Goal: Task Accomplishment & Management: Complete application form

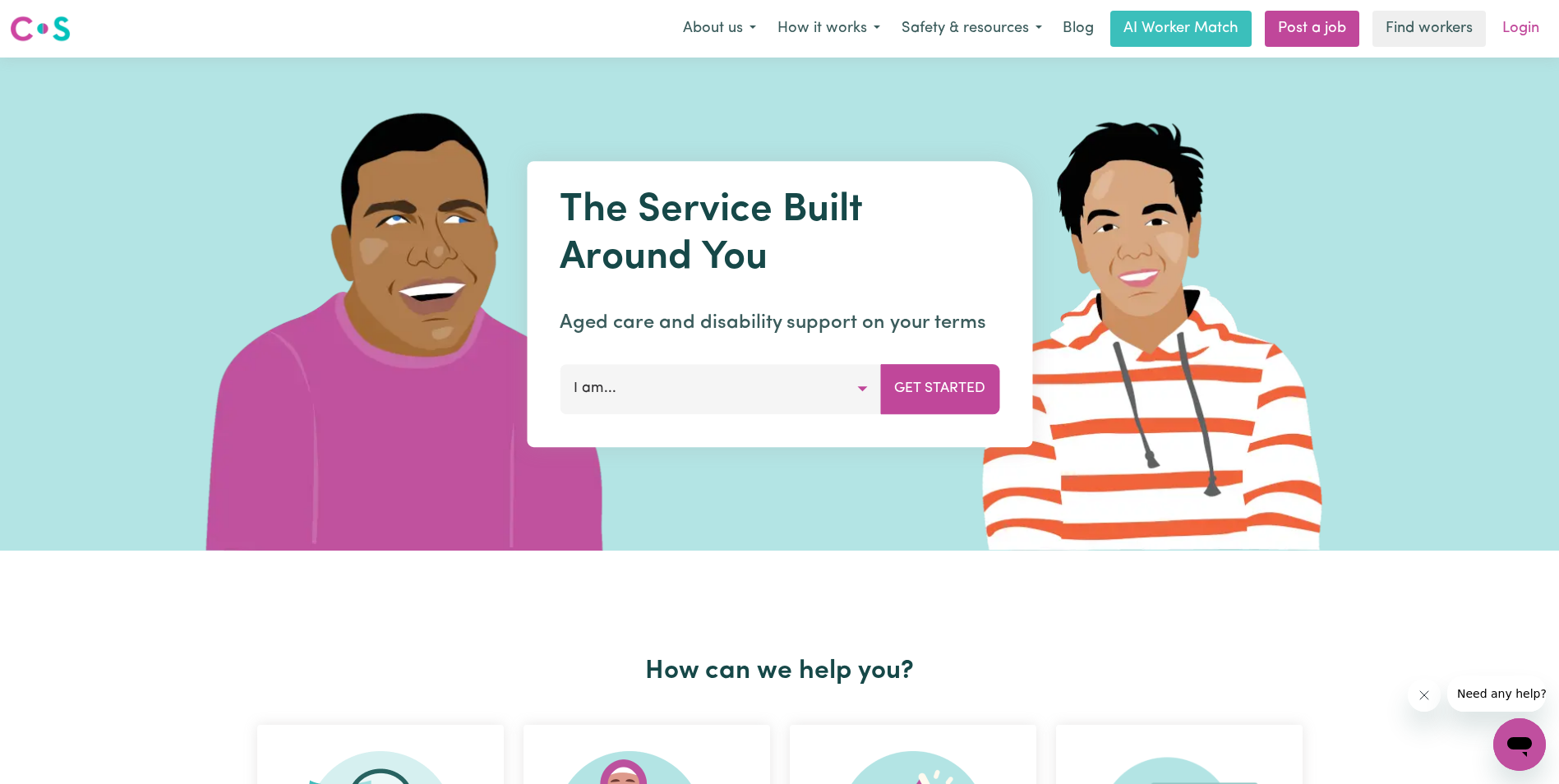
click at [1517, 29] on link "Login" at bounding box center [1521, 28] width 57 height 36
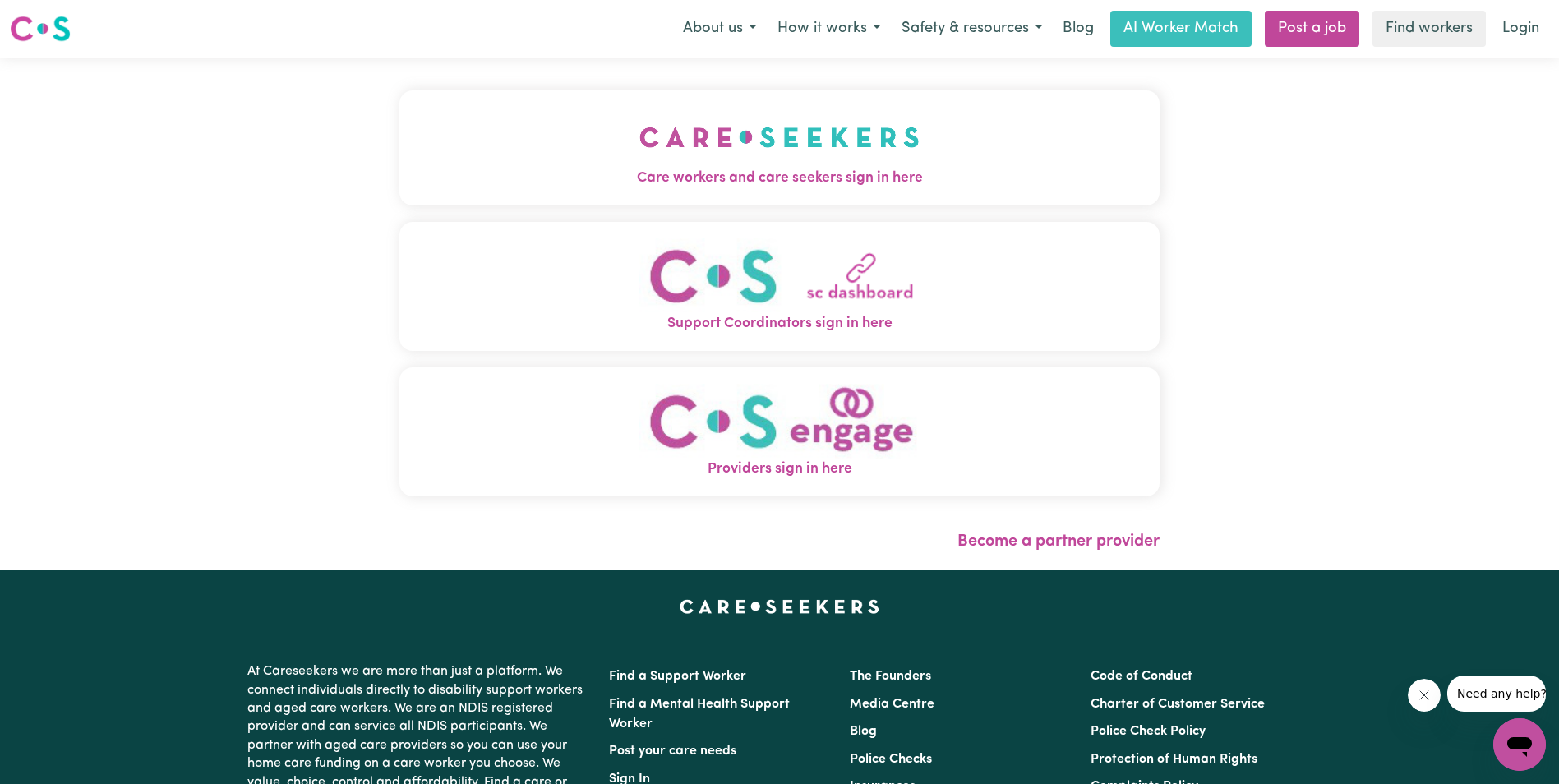
click at [776, 139] on img "Care workers and care seekers sign in here" at bounding box center [779, 137] width 280 height 61
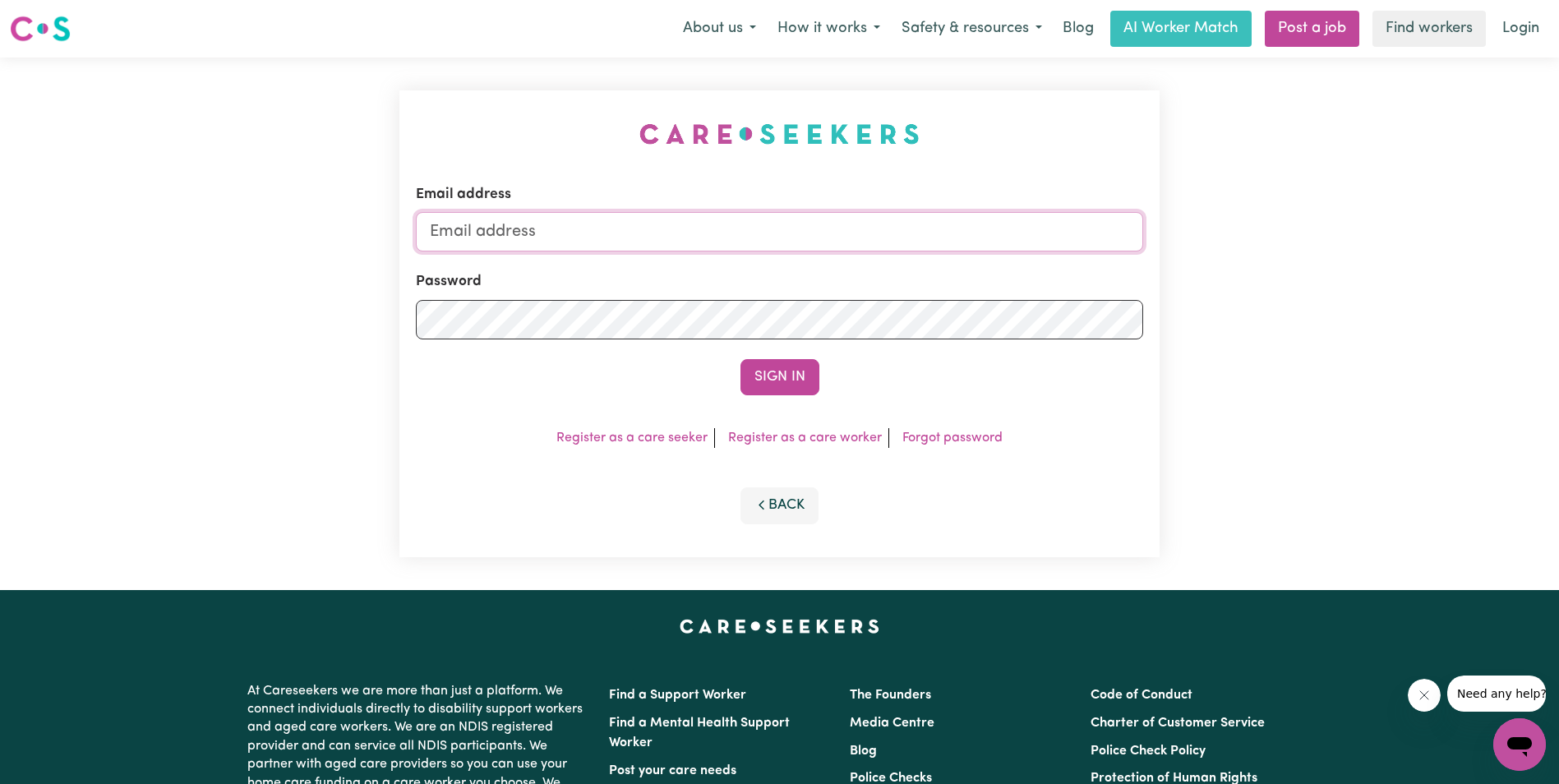
click at [509, 231] on input "Email address" at bounding box center [779, 232] width 727 height 40
click at [784, 385] on button "Sign In" at bounding box center [780, 377] width 79 height 36
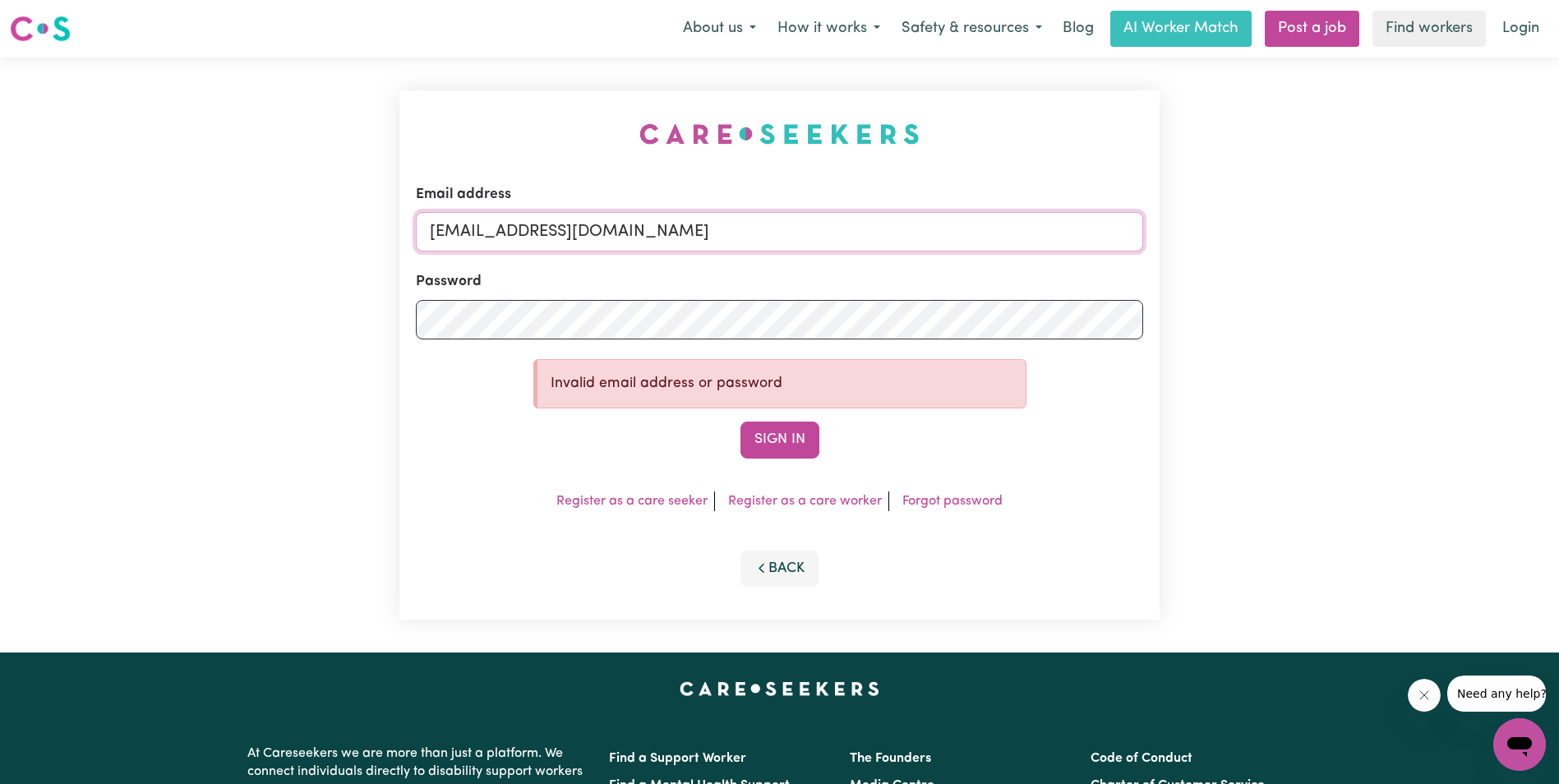
drag, startPoint x: 657, startPoint y: 226, endPoint x: 206, endPoint y: 217, distance: 451.1
click at [206, 217] on div "Email address [EMAIL_ADDRESS][DOMAIN_NAME] Password Invalid email address or pa…" at bounding box center [780, 355] width 1559 height 594
click at [503, 243] on input "[EMAIL_ADDRESS][DOMAIN_NAME]" at bounding box center [779, 232] width 727 height 40
click at [529, 230] on input "[EMAIL_ADDRESS][DOMAIN_NAME]" at bounding box center [779, 232] width 727 height 40
type input "[EMAIL_ADDRESS][DOMAIN_NAME]"
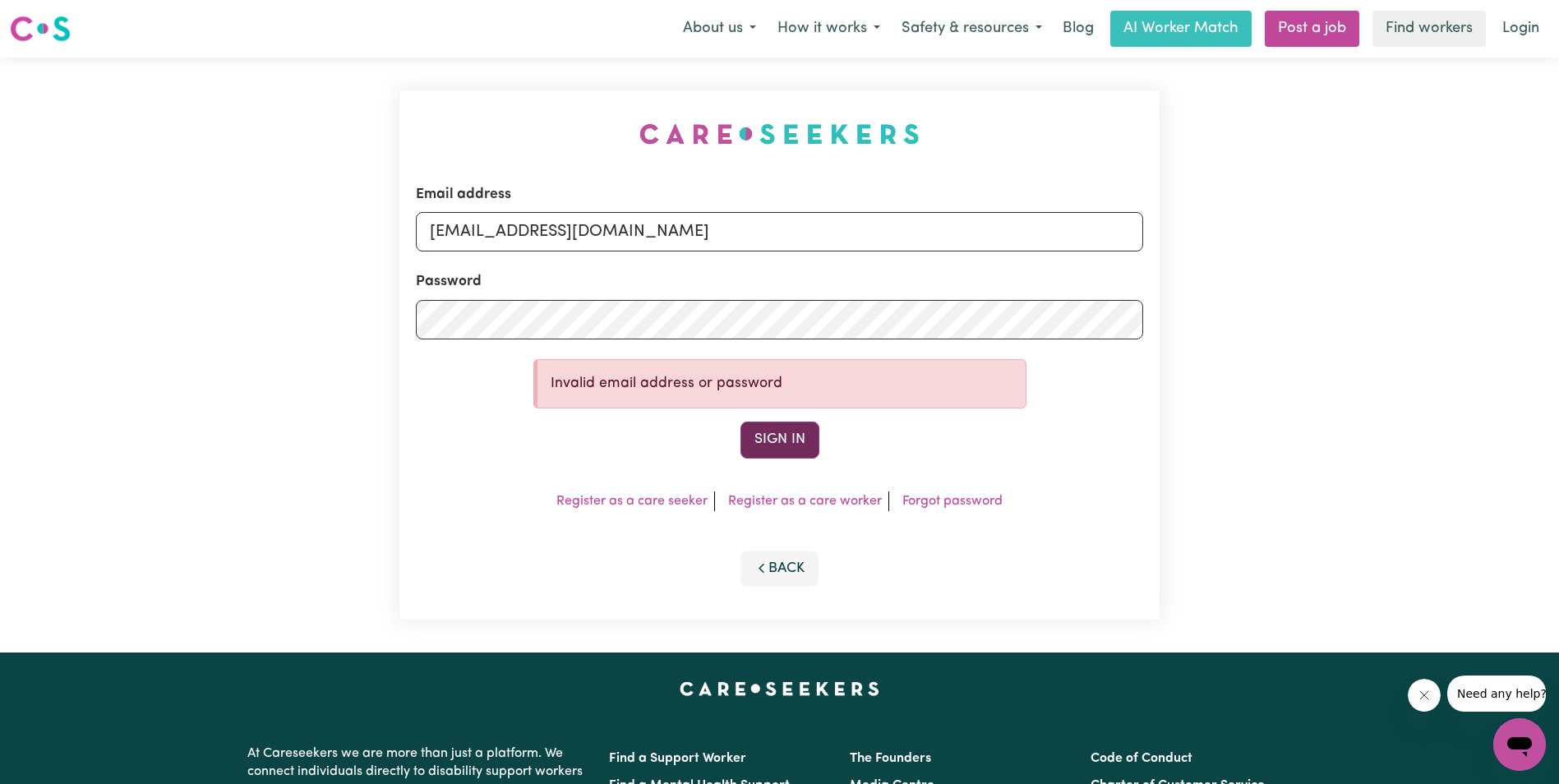
click at [783, 434] on button "Sign In" at bounding box center [780, 440] width 79 height 36
click at [763, 429] on button "Sign In" at bounding box center [780, 440] width 79 height 36
click at [389, 307] on div "Email address [EMAIL_ADDRESS][DOMAIN_NAME] Password Invalid email address or pa…" at bounding box center [780, 355] width 1559 height 594
click at [774, 441] on button "Sign In" at bounding box center [780, 440] width 79 height 36
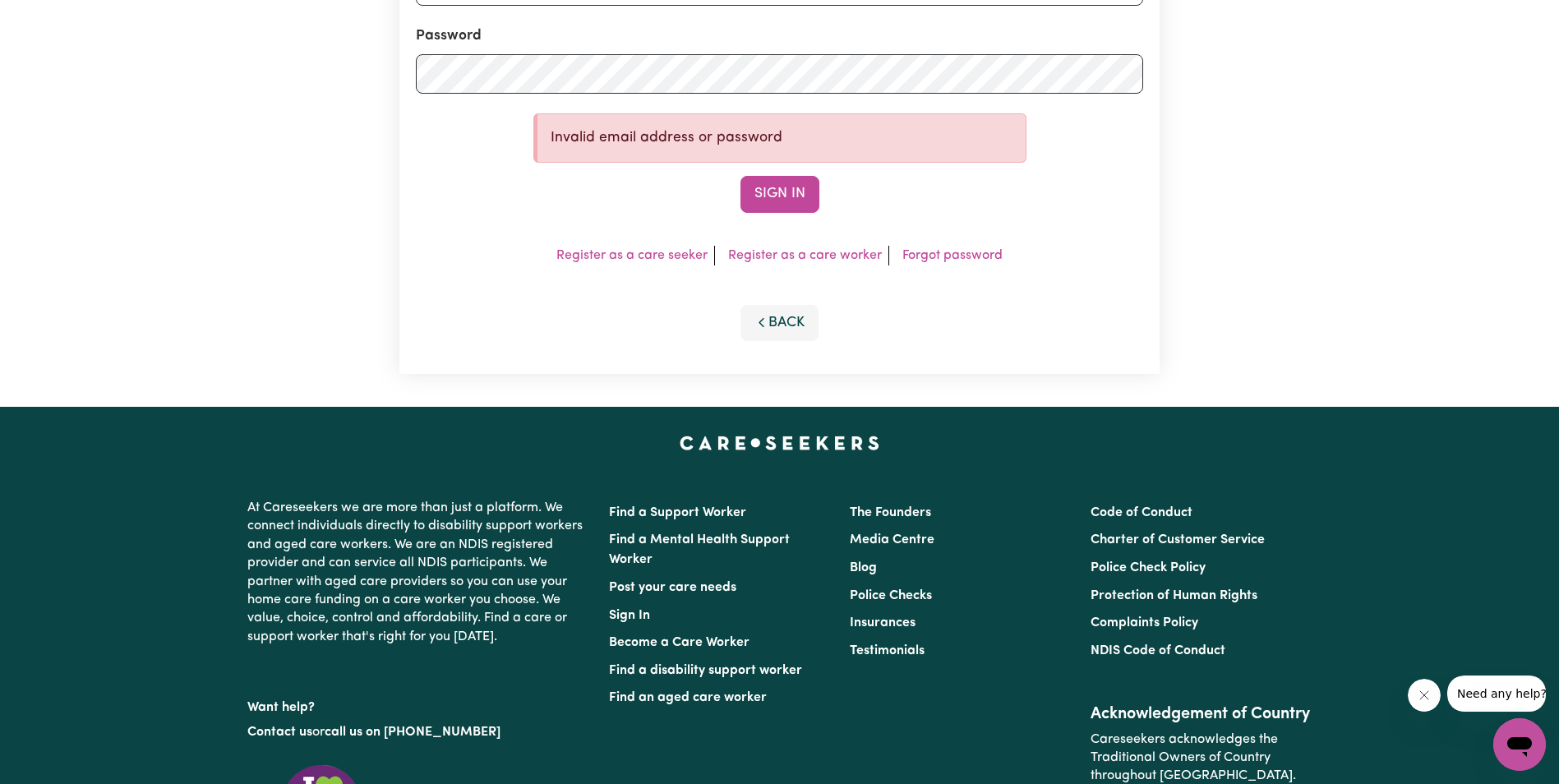
scroll to position [246, 0]
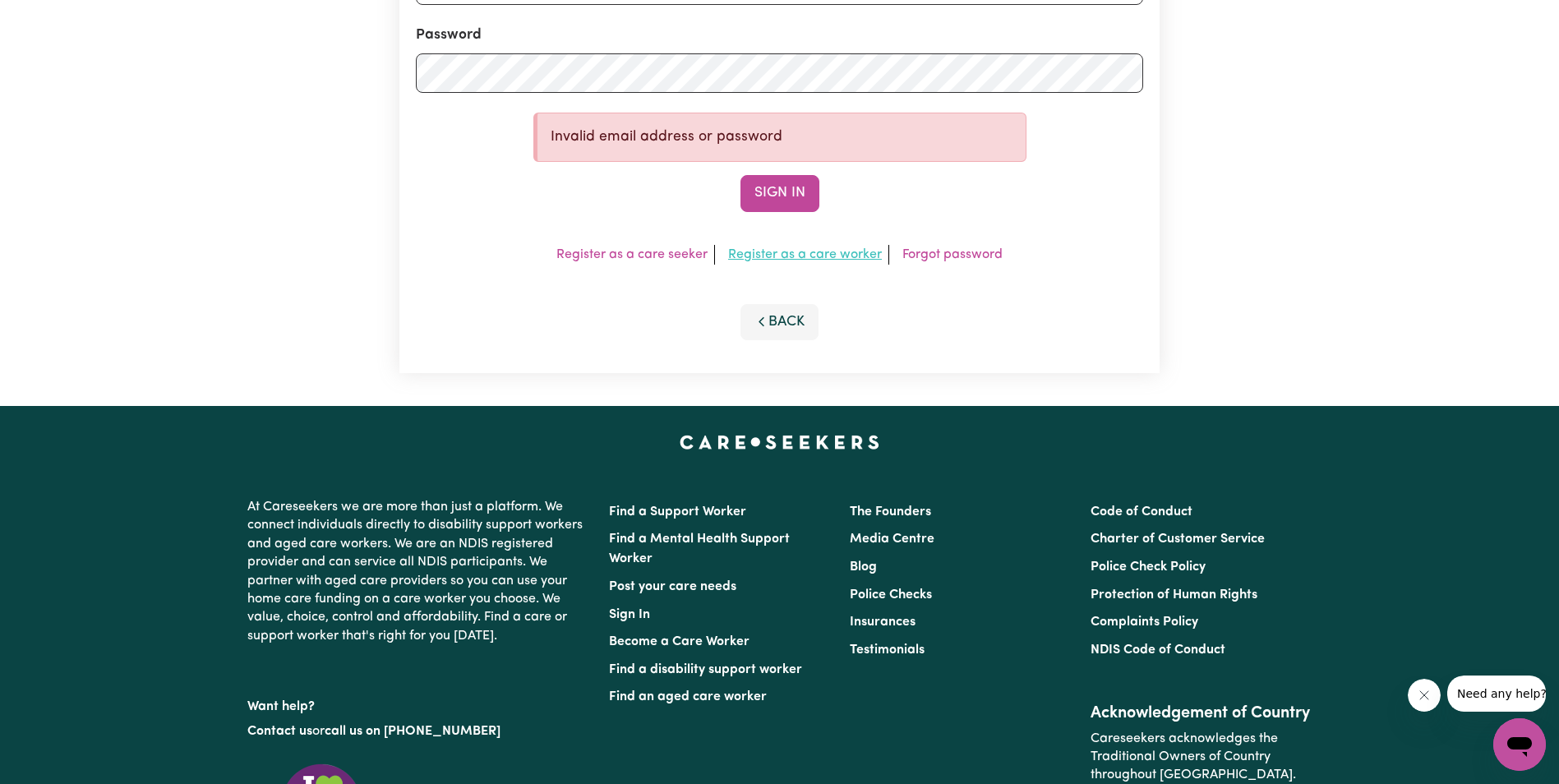
click at [779, 250] on link "Register as a care worker" at bounding box center [805, 255] width 154 height 13
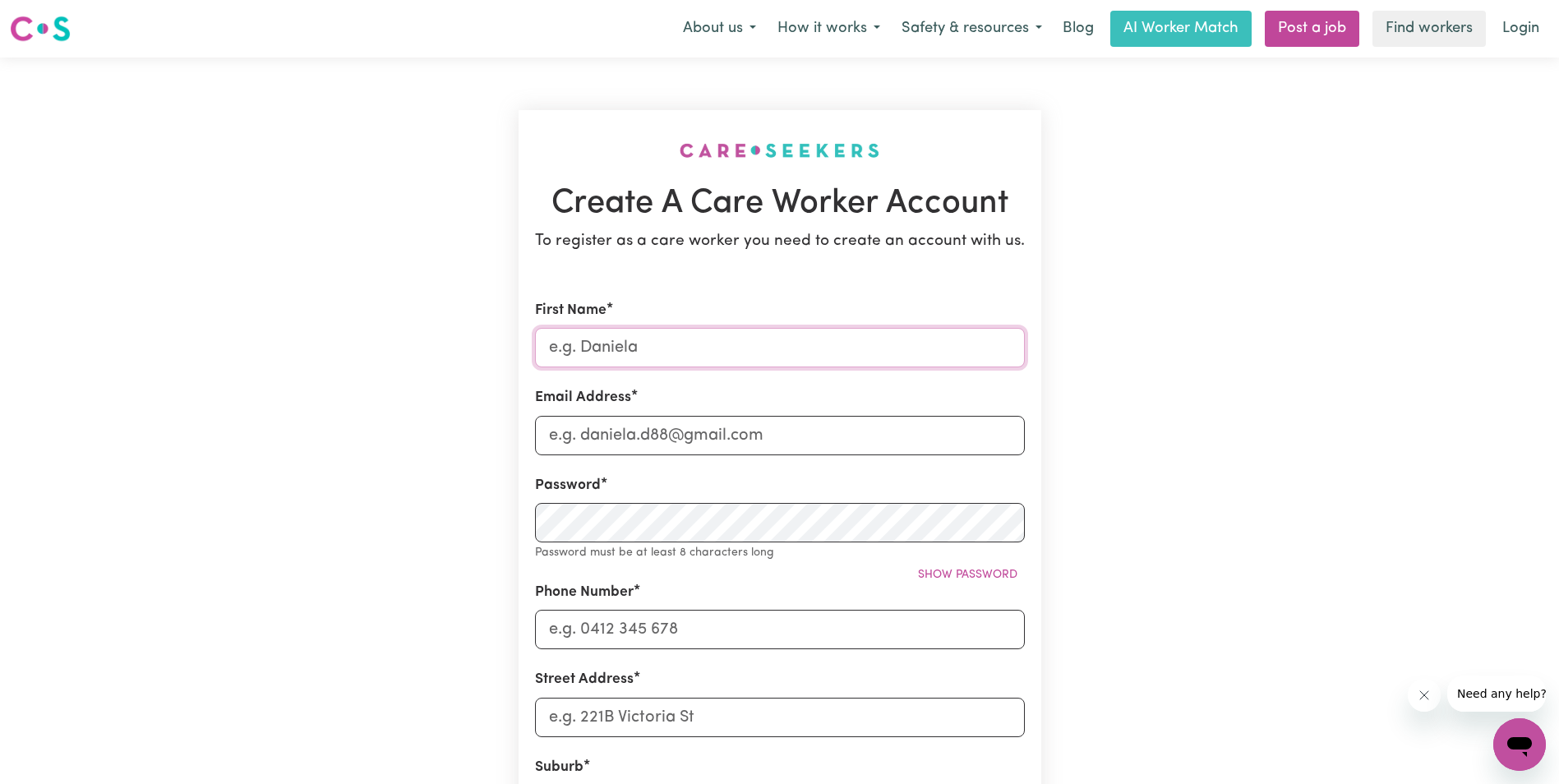
click at [623, 345] on input "First Name" at bounding box center [780, 348] width 489 height 40
click at [646, 352] on input "First Name" at bounding box center [780, 348] width 489 height 40
type input "KERING [PERSON_NAME]"
click at [663, 440] on input "[EMAIL_ADDRESS][DOMAIN_NAME]" at bounding box center [780, 435] width 489 height 40
type input "[DOMAIN_NAME]"
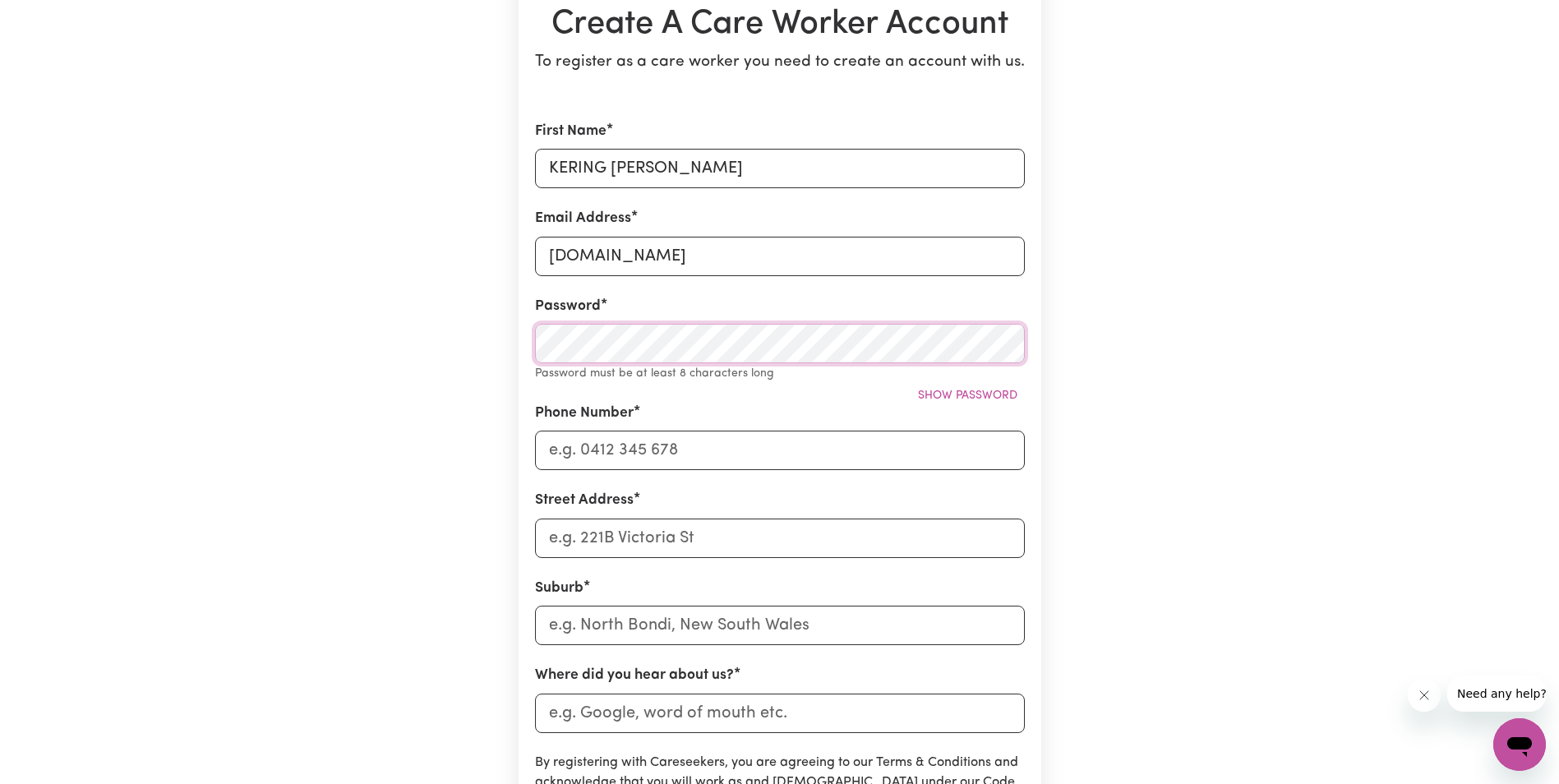
scroll to position [246, 0]
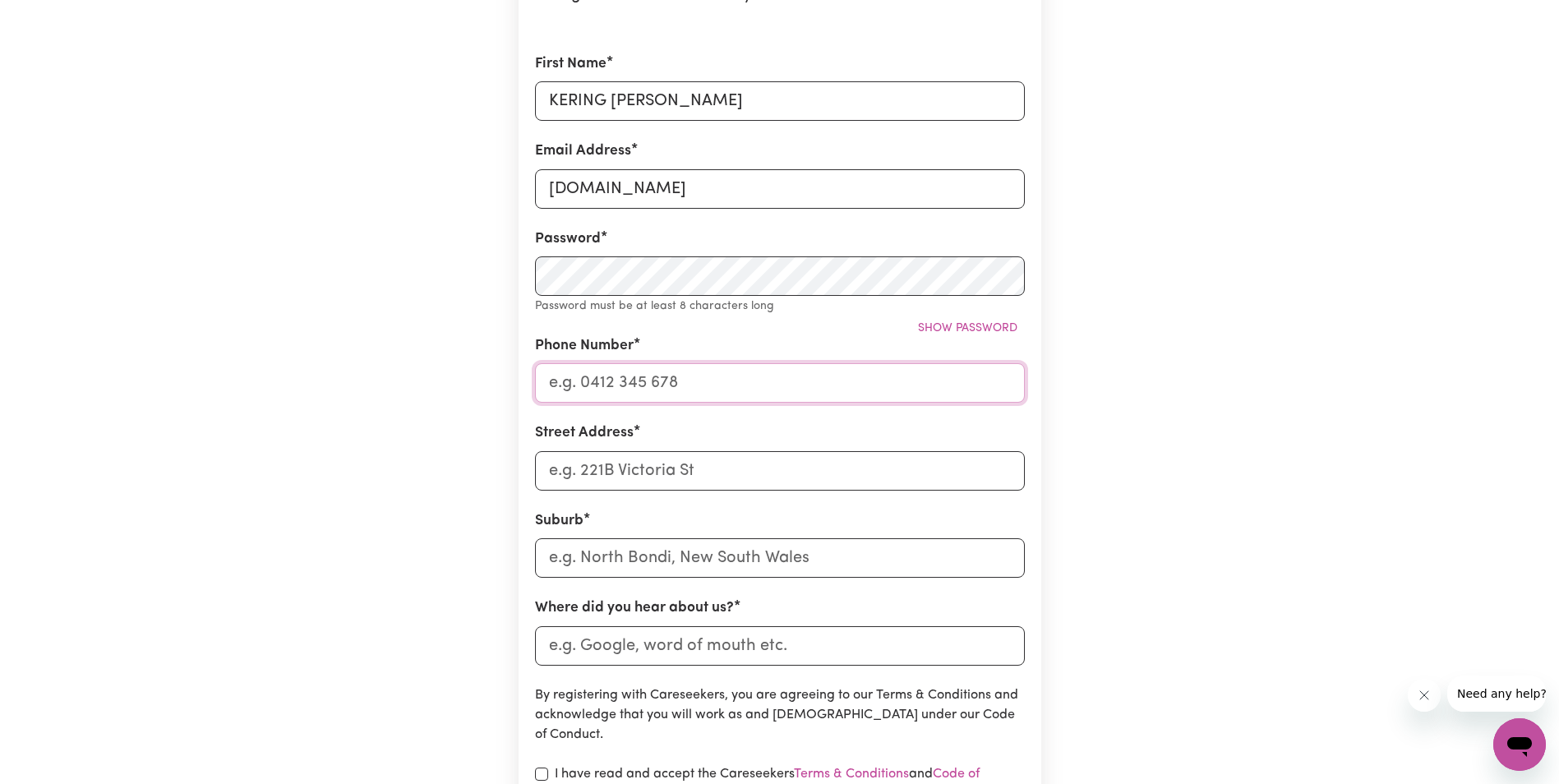
click at [648, 386] on input "Phone Number" at bounding box center [780, 383] width 489 height 40
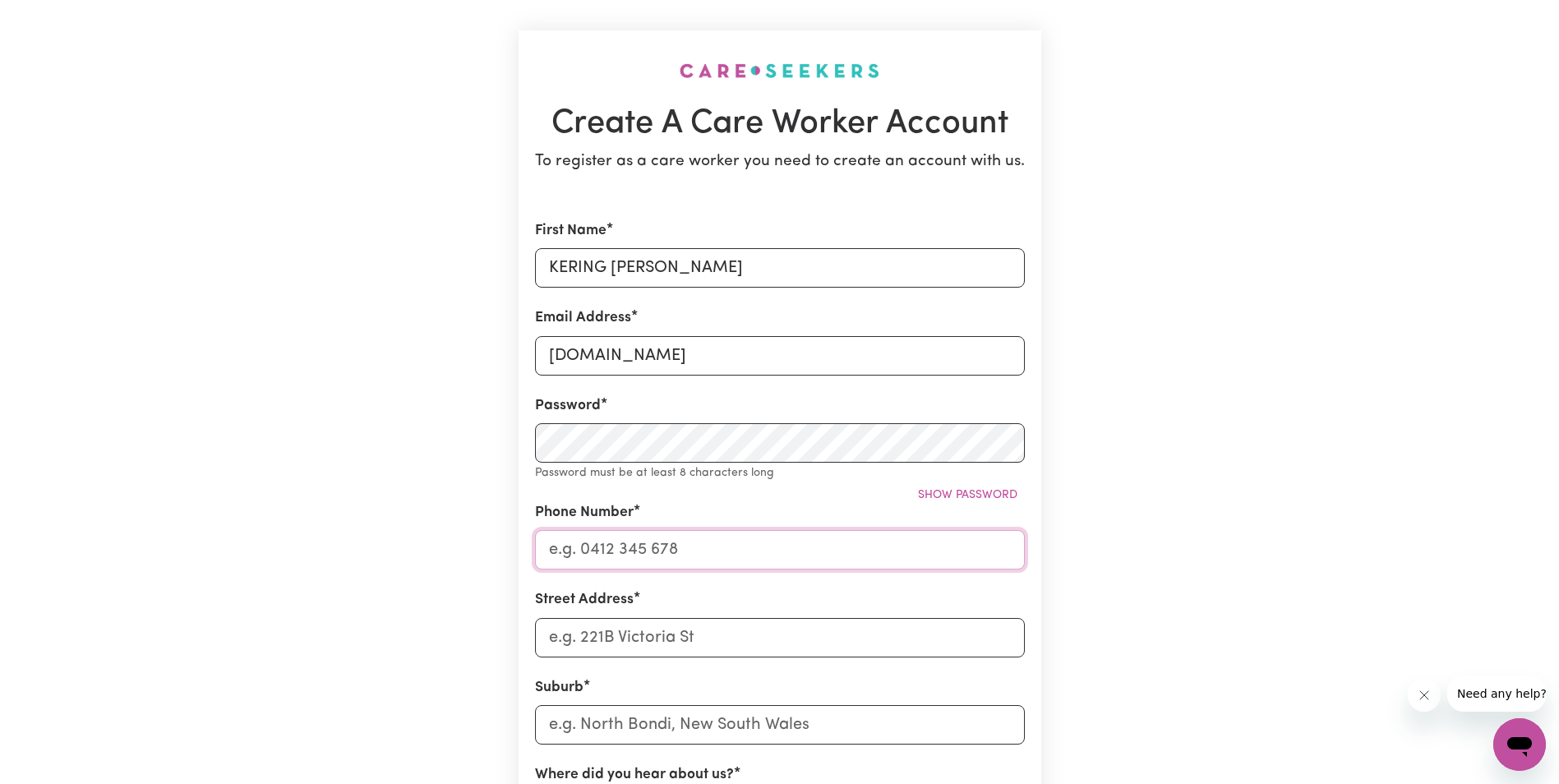
scroll to position [0, 0]
